Goal: Obtain resource: Download file/media

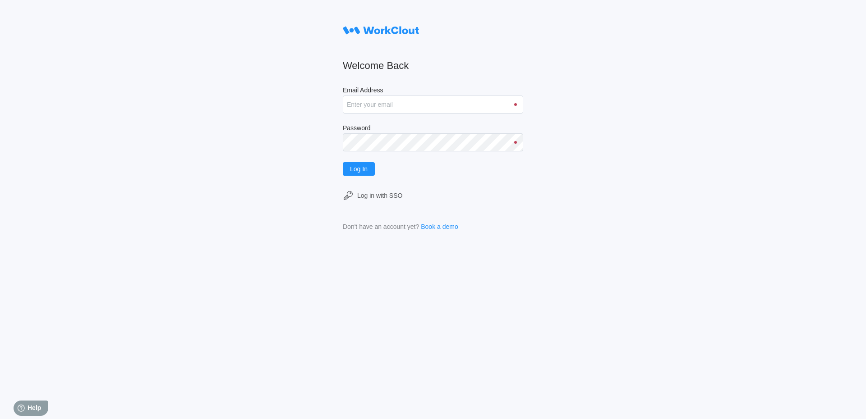
click at [361, 103] on input "Email Address" at bounding box center [433, 105] width 180 height 18
type input "[EMAIL_ADDRESS][DOMAIN_NAME]"
click at [364, 174] on button "Log In" at bounding box center [359, 169] width 32 height 14
click at [356, 168] on span "Log In" at bounding box center [359, 169] width 18 height 6
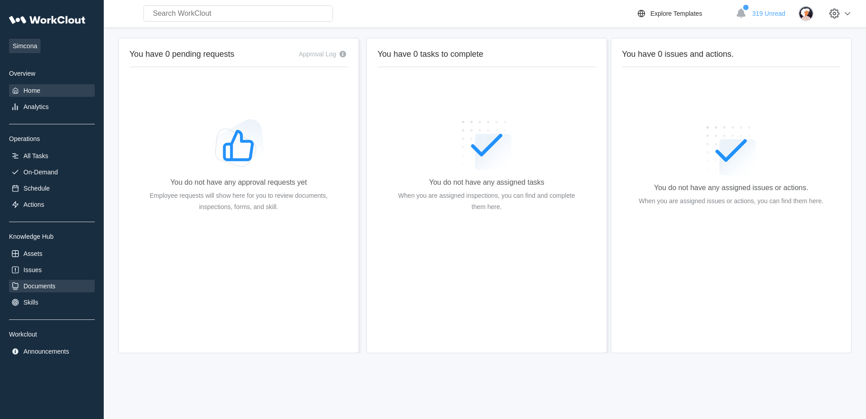
click at [32, 286] on div "Documents" at bounding box center [39, 286] width 32 height 7
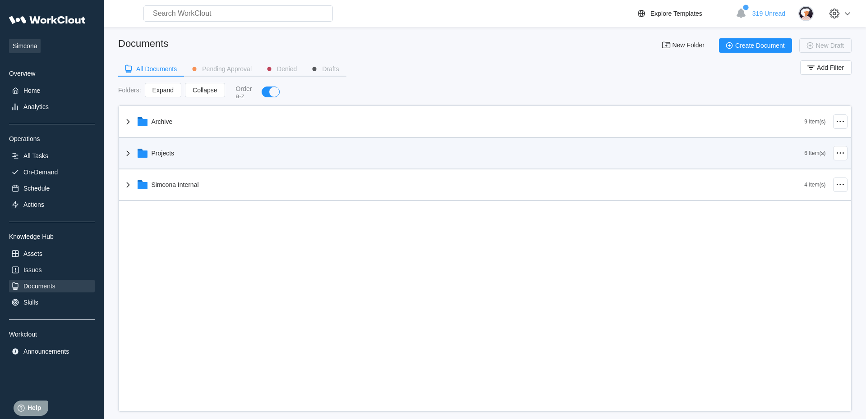
click at [136, 158] on div "Projects" at bounding box center [464, 153] width 682 height 23
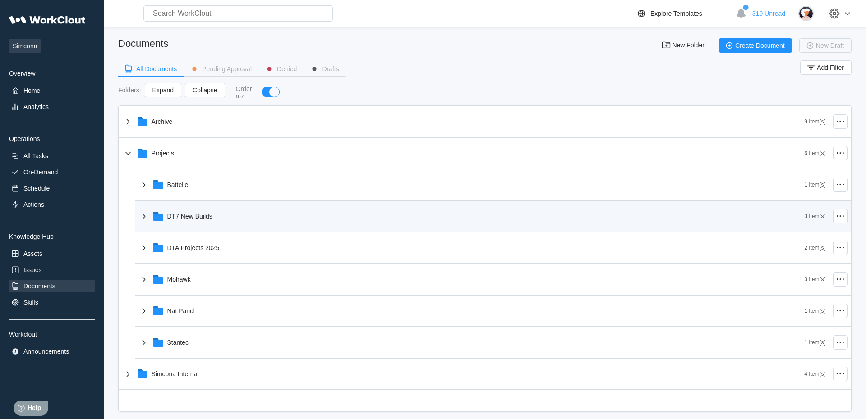
click at [142, 218] on icon at bounding box center [143, 216] width 11 height 11
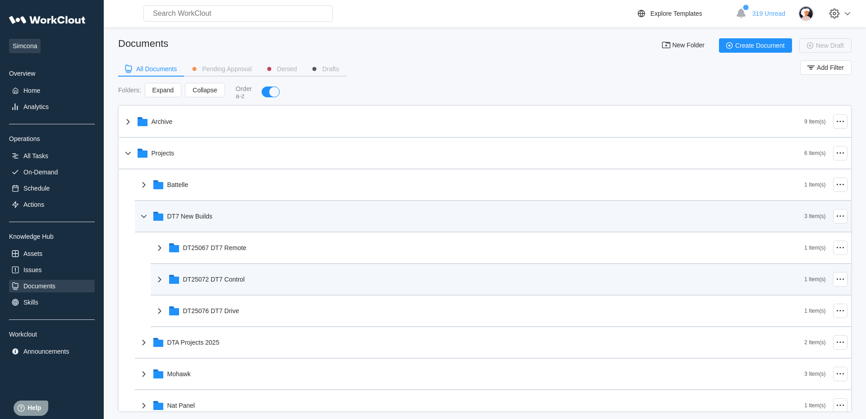
click at [164, 282] on icon at bounding box center [159, 279] width 11 height 11
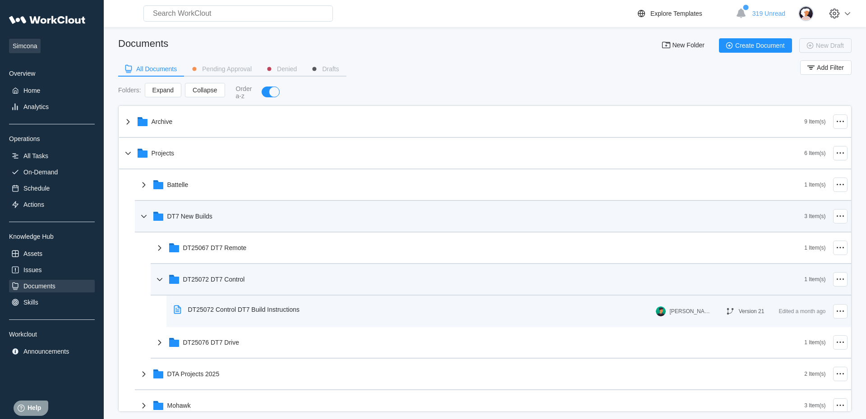
click at [238, 311] on div "DT25072 Control DT7 Build Instructions" at bounding box center [243, 309] width 111 height 7
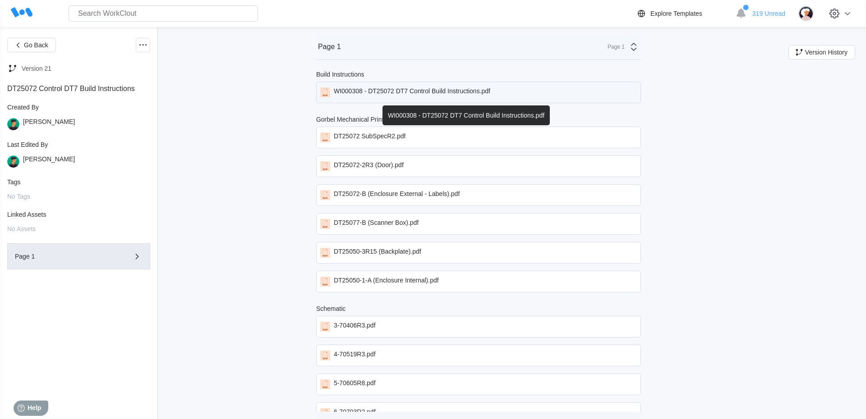
click at [369, 87] on div "WI000308 - DT25072 DT7 Control Build Instructions.pdf" at bounding box center [478, 93] width 325 height 22
